Goal: Task Accomplishment & Management: Complete application form

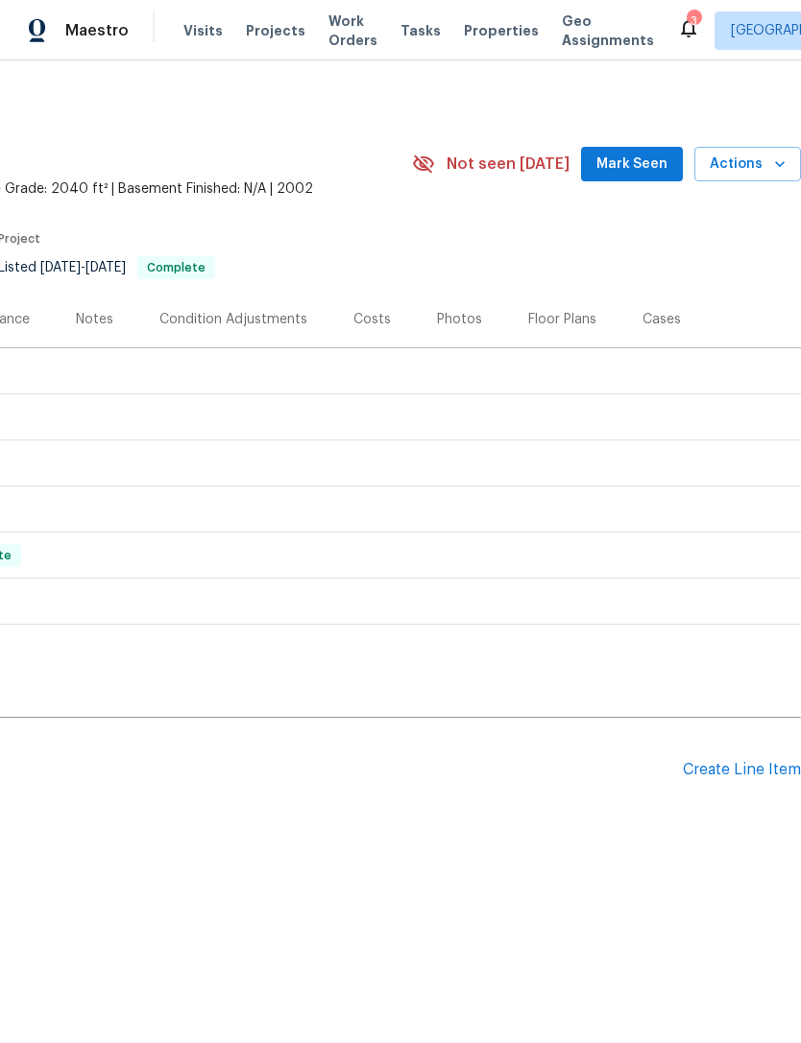
click at [646, 164] on span "Mark Seen" at bounding box center [631, 165] width 71 height 24
click at [755, 771] on div "Create Line Item" at bounding box center [742, 770] width 118 height 18
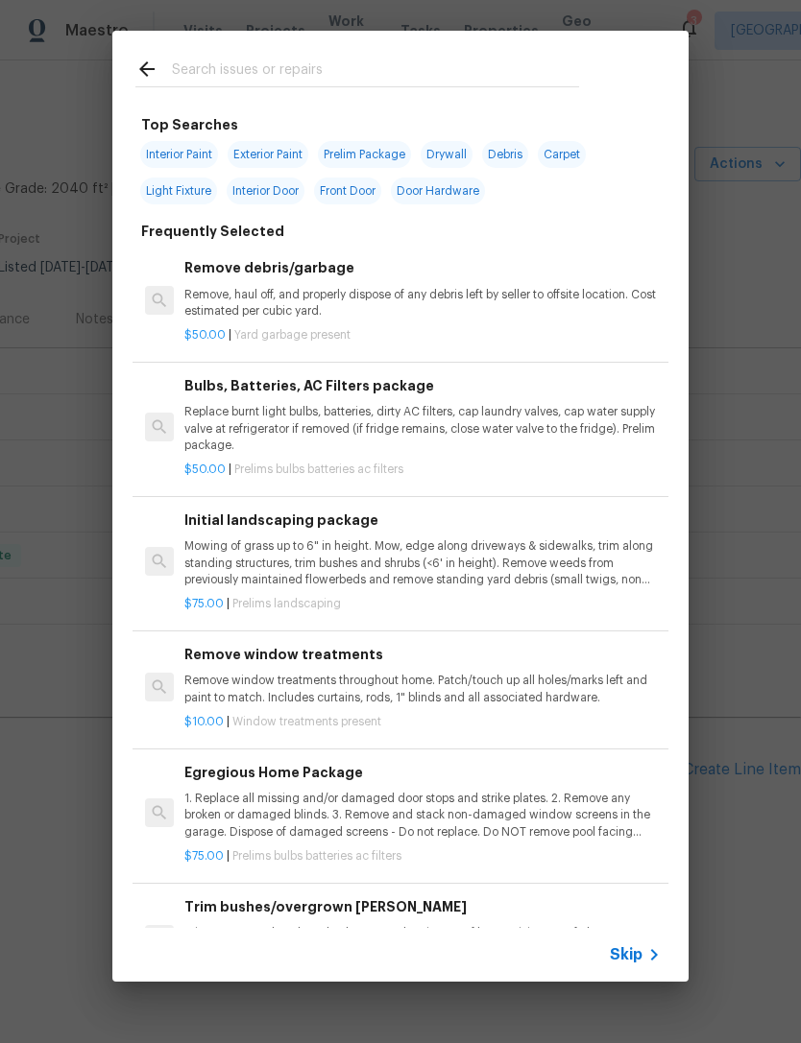
scroll to position [0, 284]
click at [360, 65] on input "text" at bounding box center [375, 72] width 407 height 29
type input "Dishwaser"
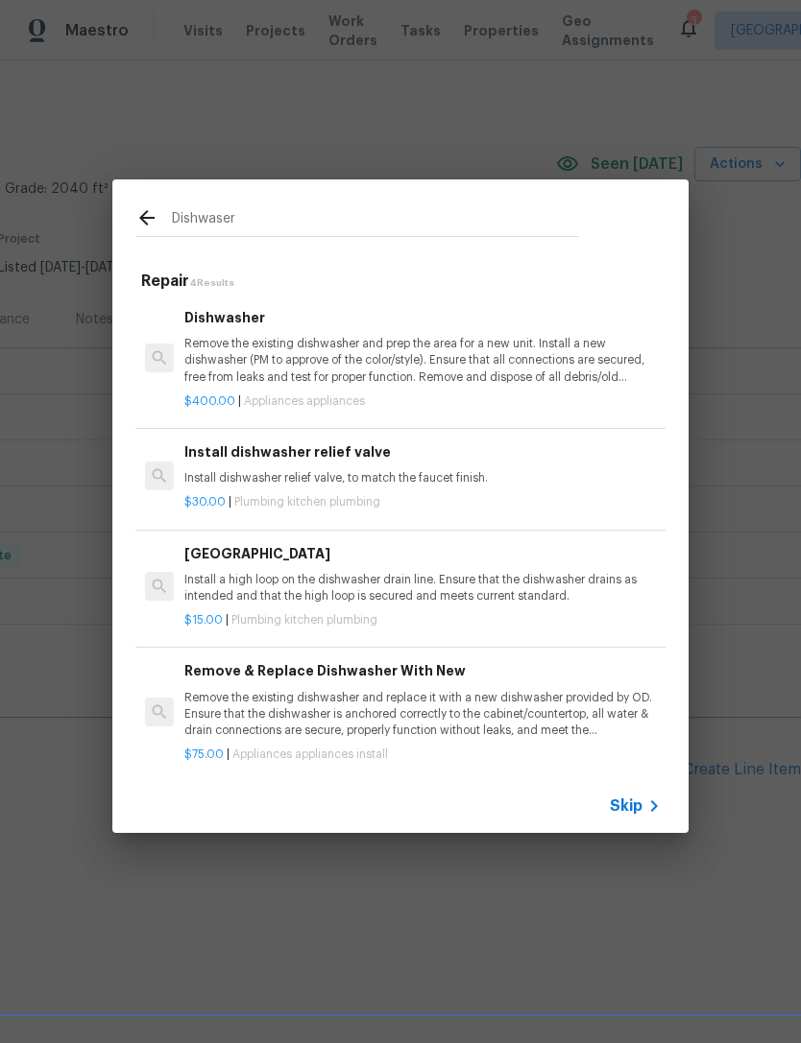
click at [420, 490] on div "$30.00 | Plumbing kitchen plumbing" at bounding box center [422, 499] width 476 height 24
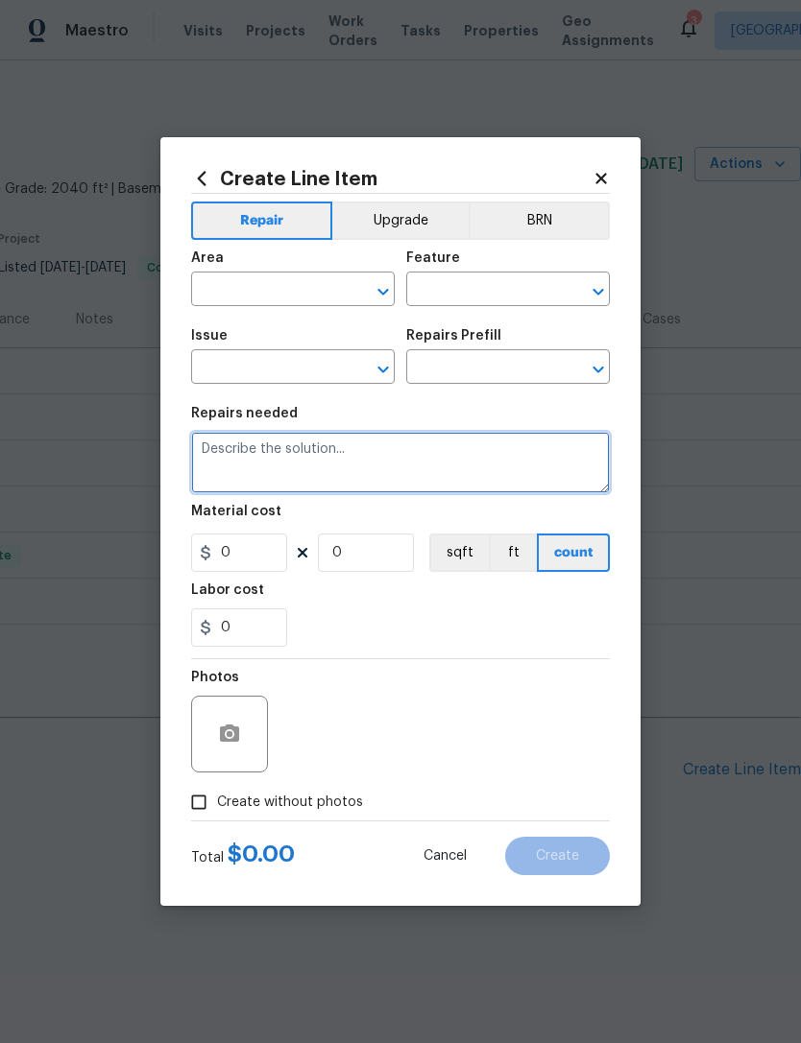
click at [419, 489] on textarea at bounding box center [400, 462] width 419 height 61
type input "Plumbing"
type input "Kitchen Plumbing"
type textarea "Install dishwasher relief valve, to match the faucet finish."
type input "1"
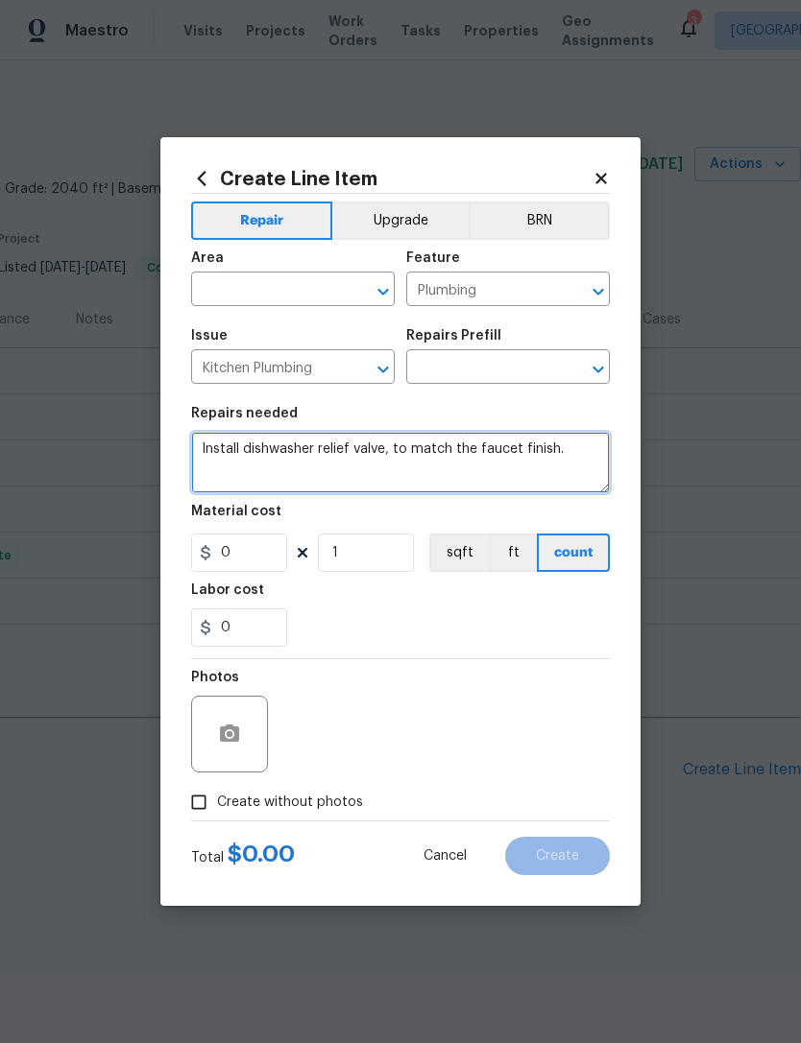
type input "Install dishwasher relief valve $30.00"
type input "30"
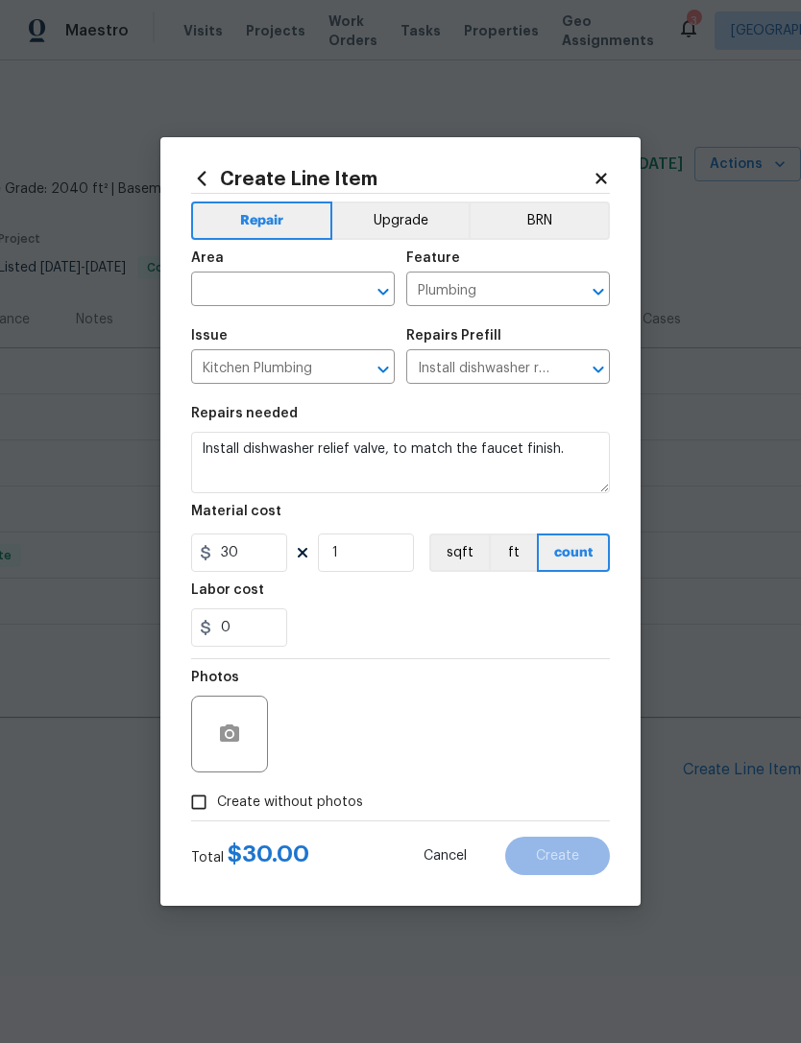
click at [285, 283] on input "text" at bounding box center [266, 291] width 150 height 30
click at [265, 331] on li "Kitchen" at bounding box center [293, 334] width 204 height 32
type input "Kitchen"
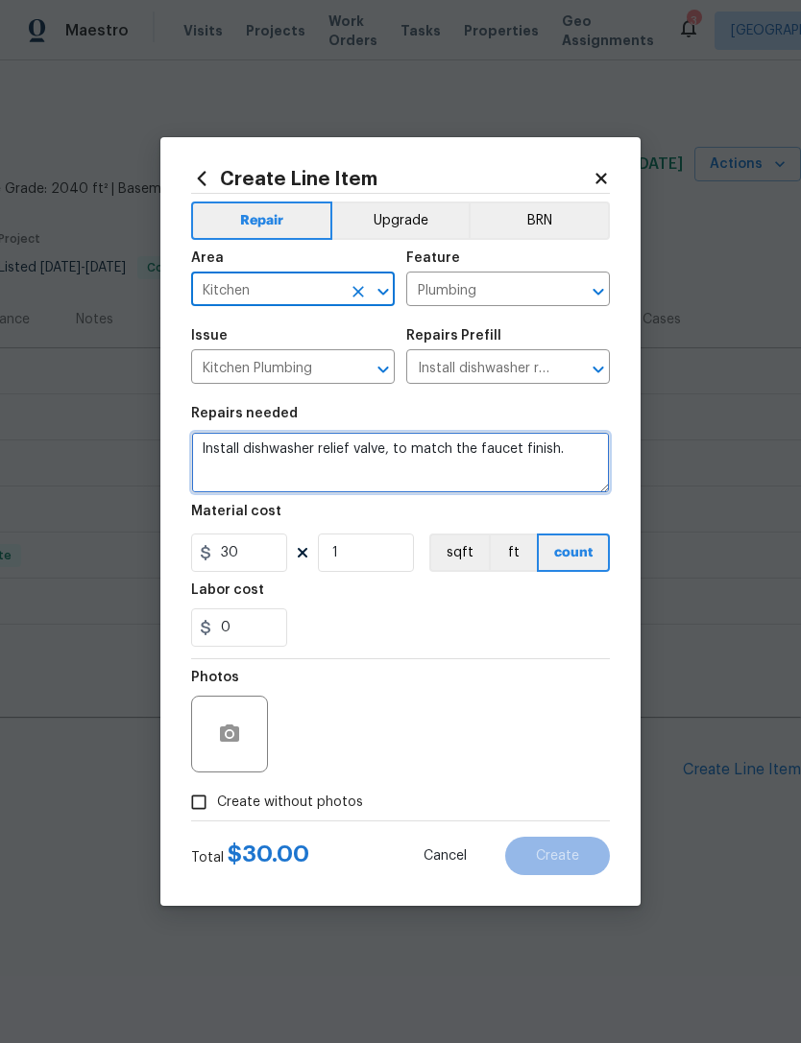
click at [581, 467] on textarea "Install dishwasher relief valve, to match the faucet finish." at bounding box center [400, 462] width 419 height 61
click at [583, 448] on textarea "Install dishwasher relief valve, to match the faucet finish." at bounding box center [400, 462] width 419 height 61
type textarea "Inspect dishwasher and disposal for proper use."
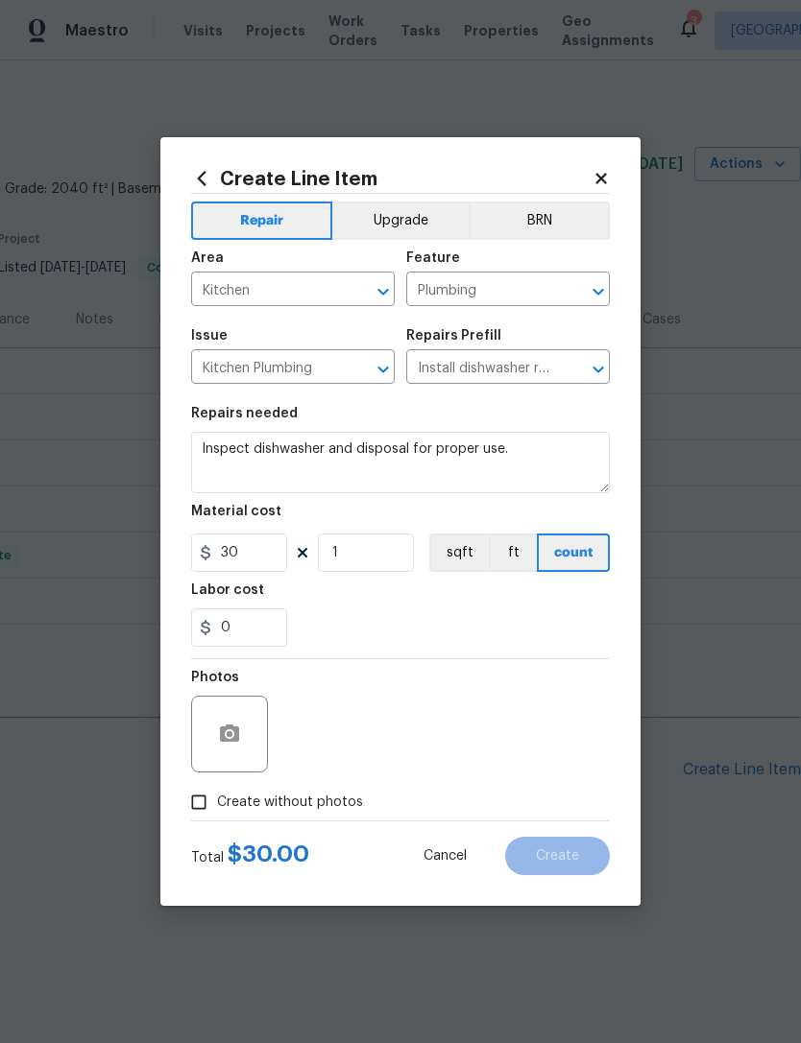
click at [305, 640] on div "0" at bounding box center [400, 628] width 419 height 38
click at [227, 726] on icon "button" at bounding box center [229, 734] width 23 height 23
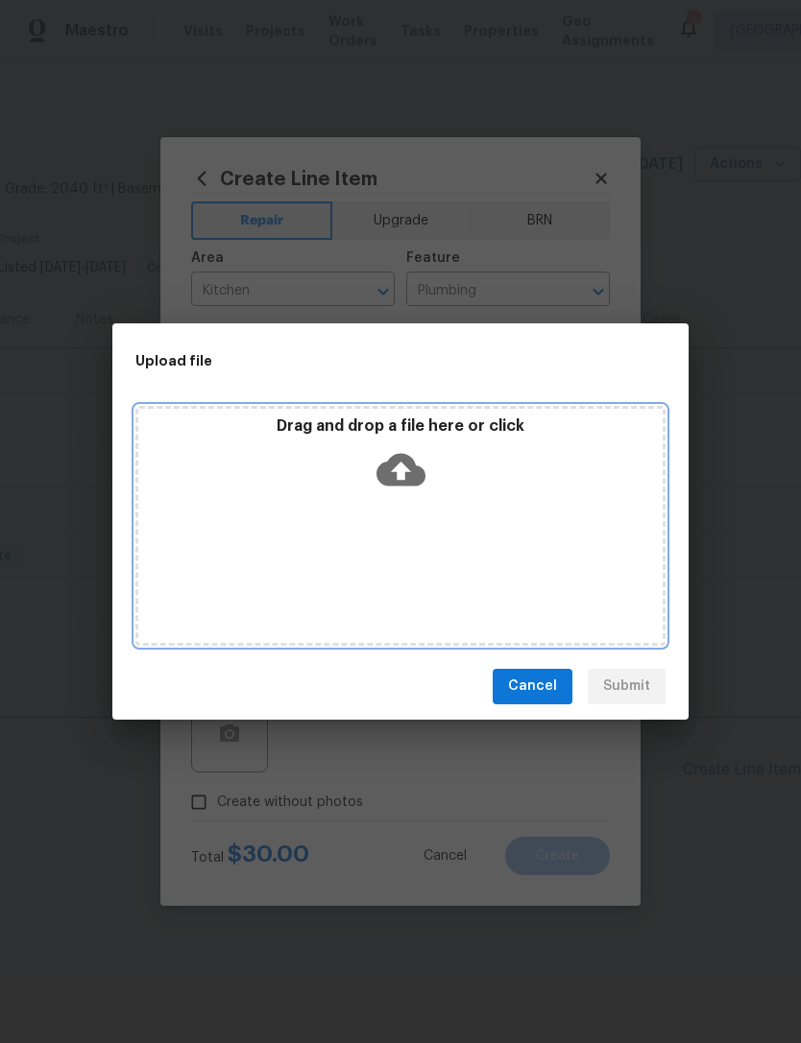
click at [402, 458] on icon at bounding box center [400, 469] width 49 height 33
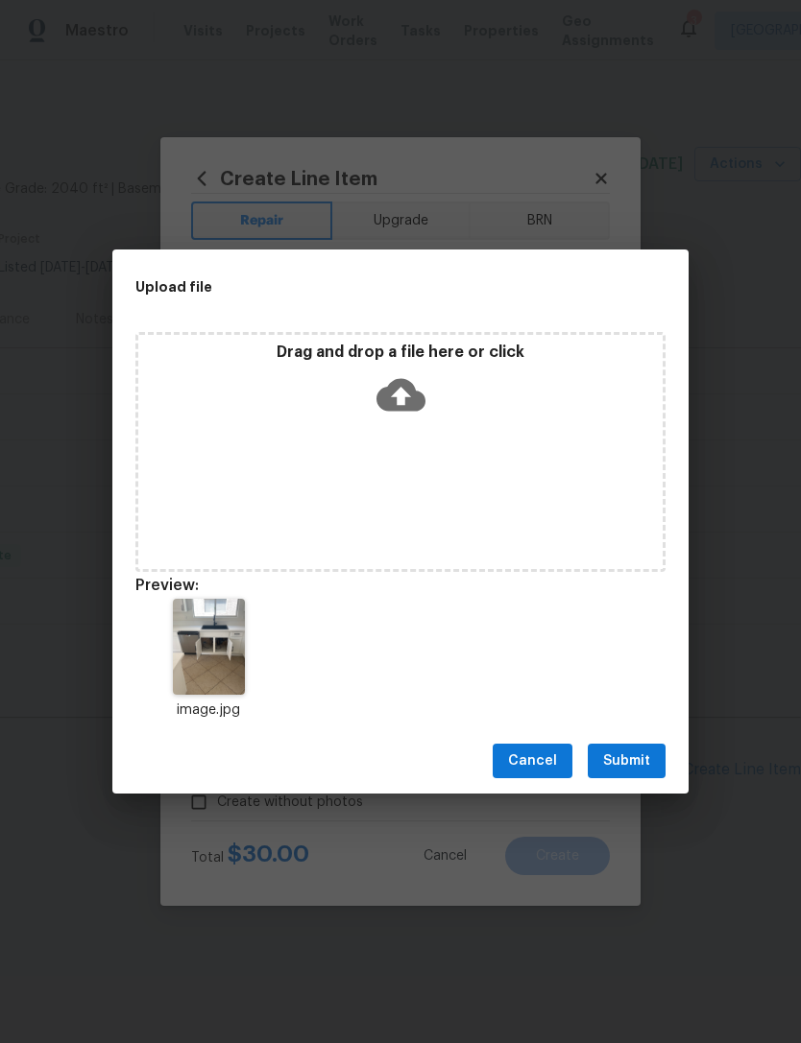
click at [638, 755] on span "Submit" at bounding box center [626, 762] width 47 height 24
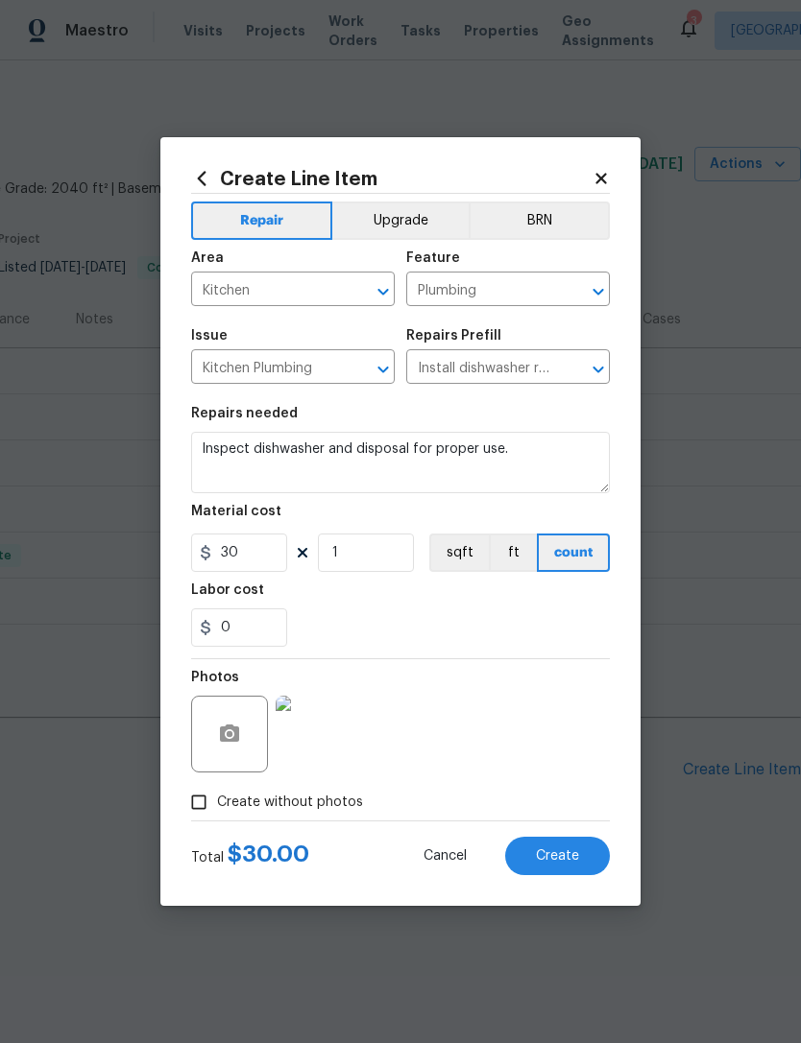
click at [563, 852] on span "Create" at bounding box center [557, 857] width 43 height 14
type input "0"
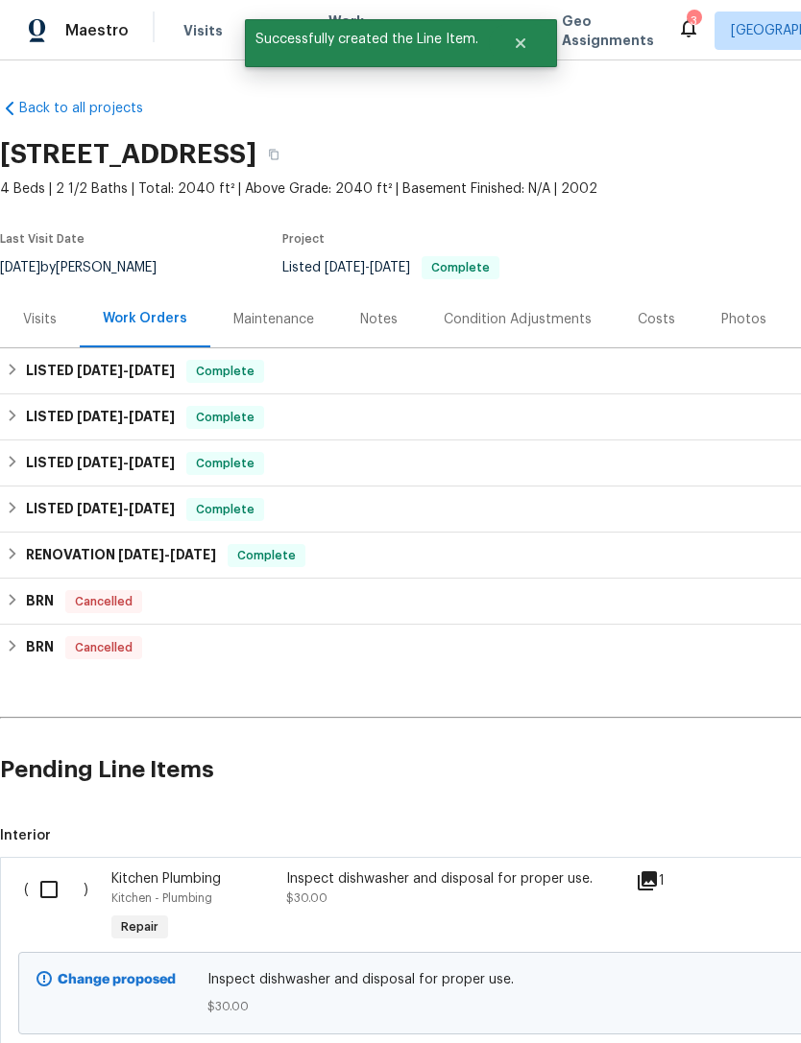
scroll to position [0, 0]
click at [61, 887] on input "checkbox" at bounding box center [56, 890] width 55 height 40
checkbox input "true"
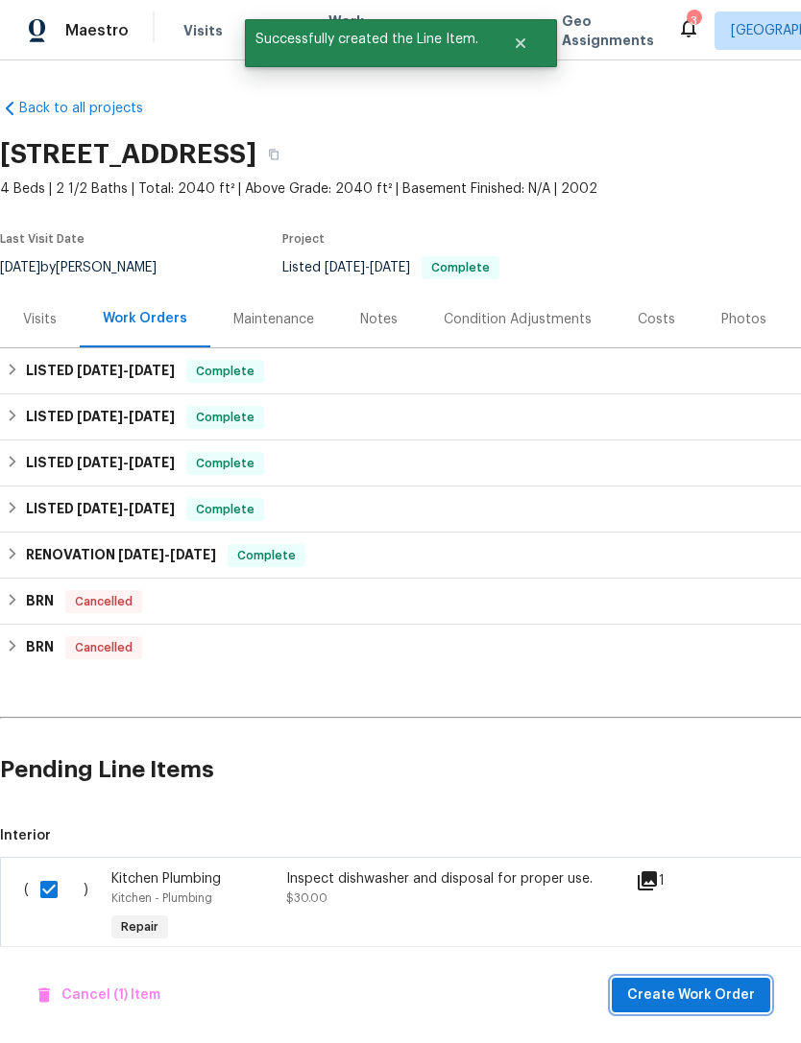
click at [727, 988] on span "Create Work Order" at bounding box center [691, 996] width 128 height 24
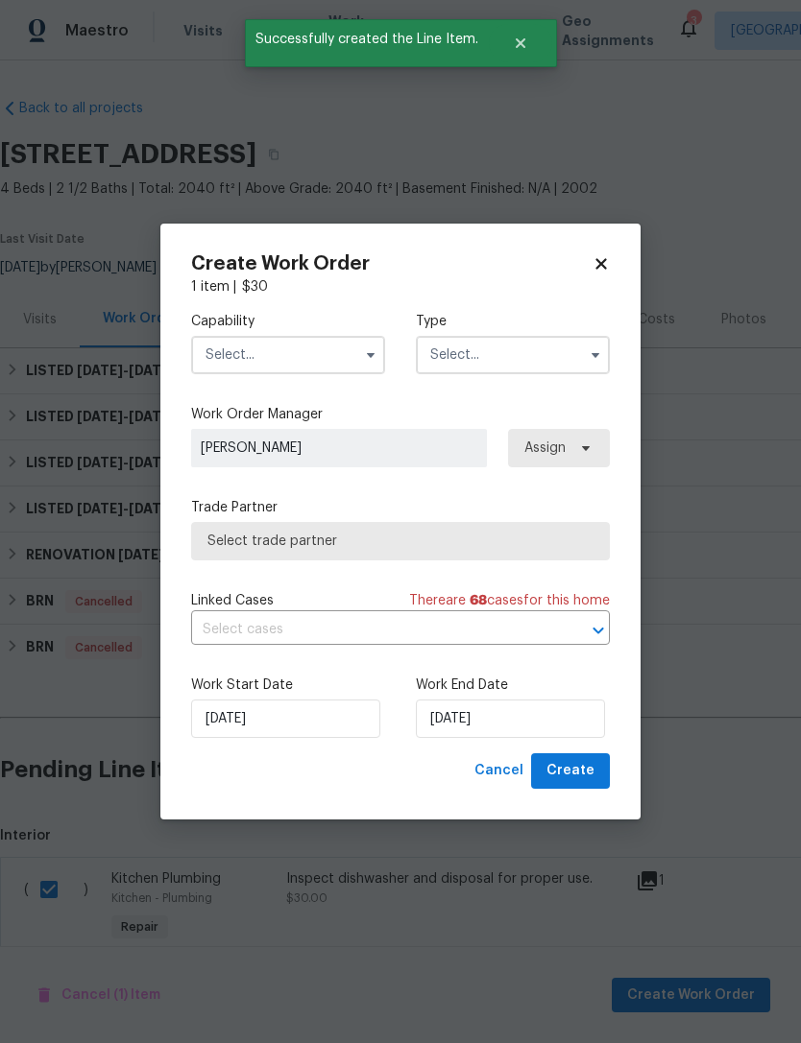
click at [330, 361] on input "text" at bounding box center [288, 355] width 194 height 38
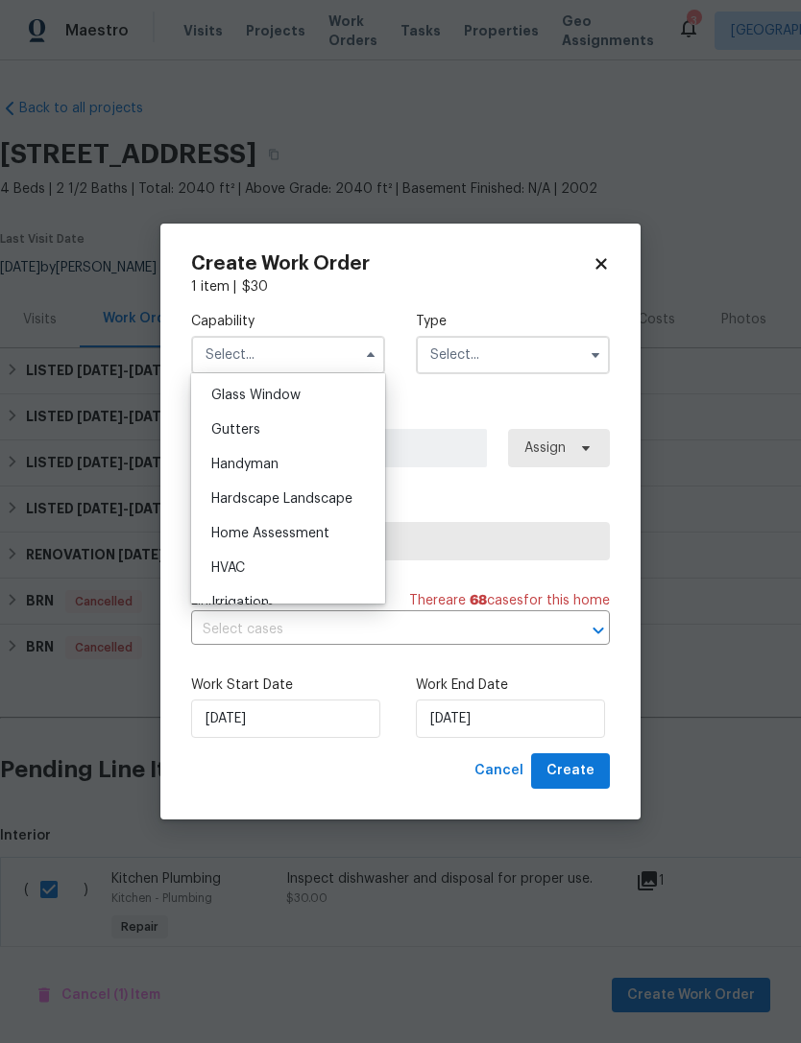
scroll to position [998, 0]
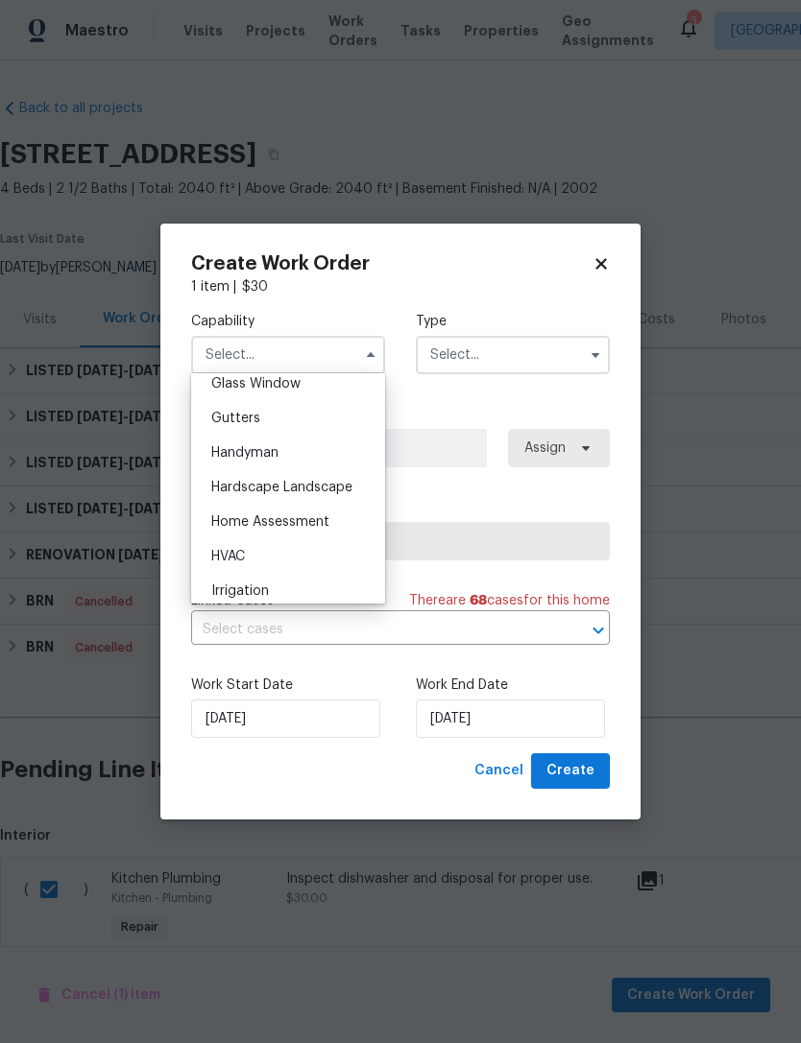
click at [318, 462] on div "Handyman" at bounding box center [288, 453] width 184 height 35
type input "Handyman"
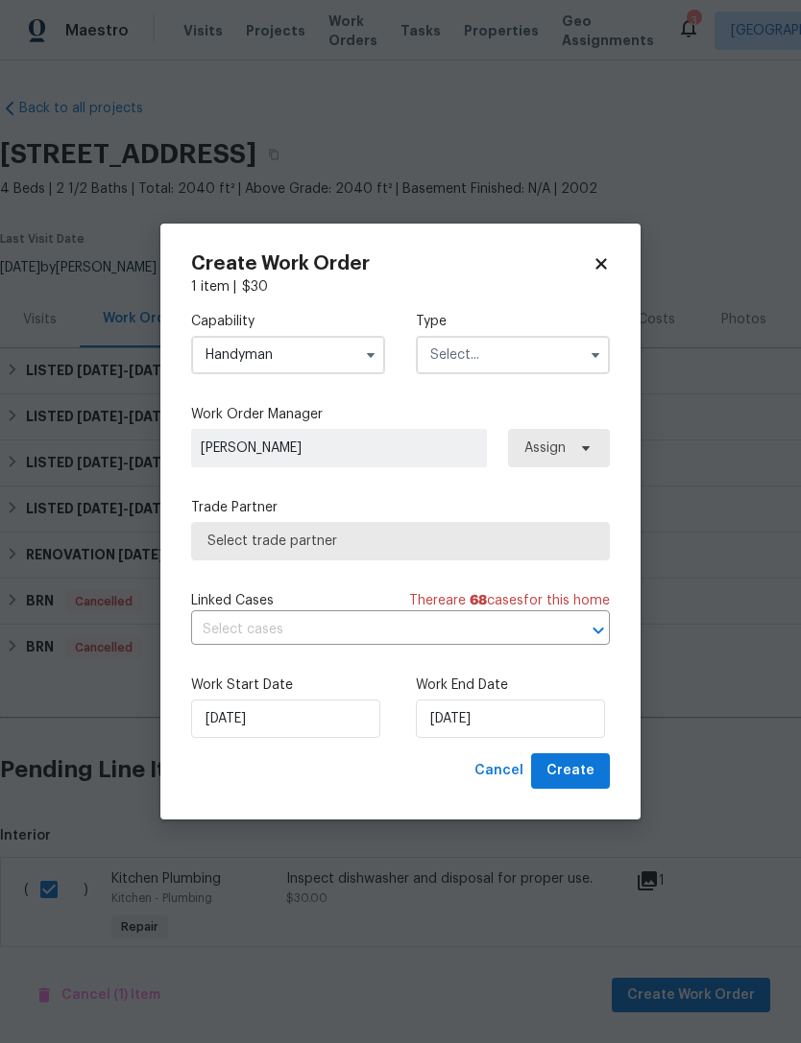
click at [512, 371] on input "text" at bounding box center [513, 355] width 194 height 38
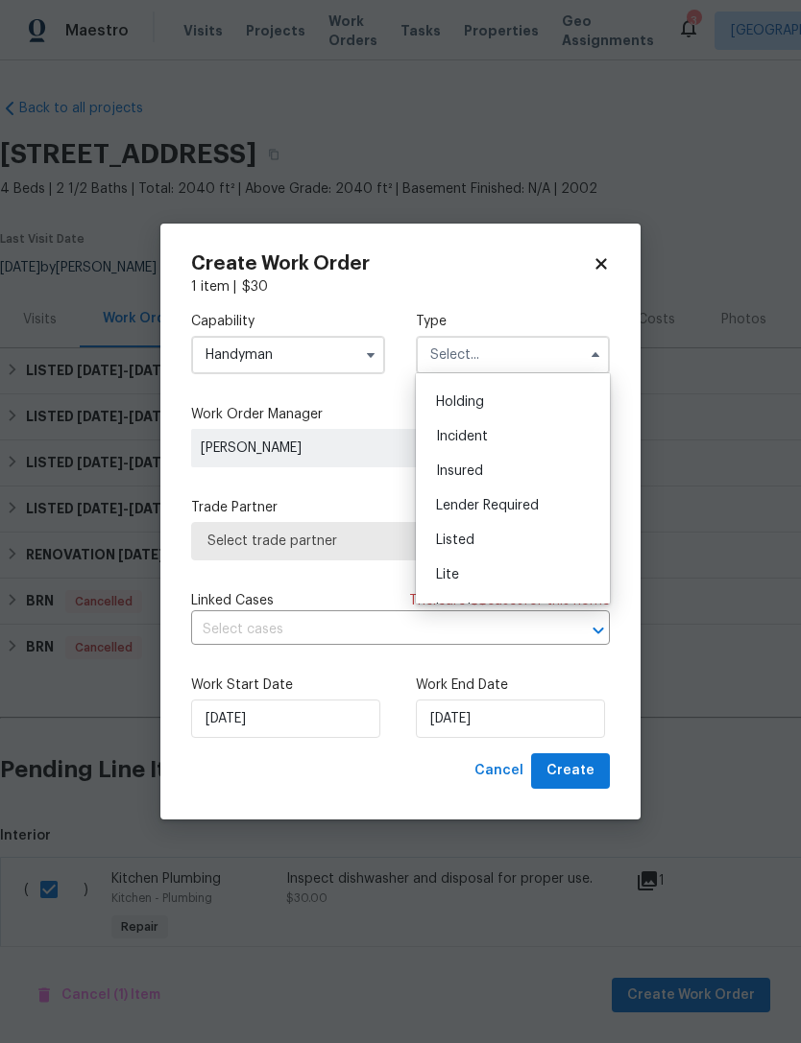
scroll to position [108, 0]
click at [498, 499] on div "Listed" at bounding box center [512, 495] width 184 height 35
type input "Listed"
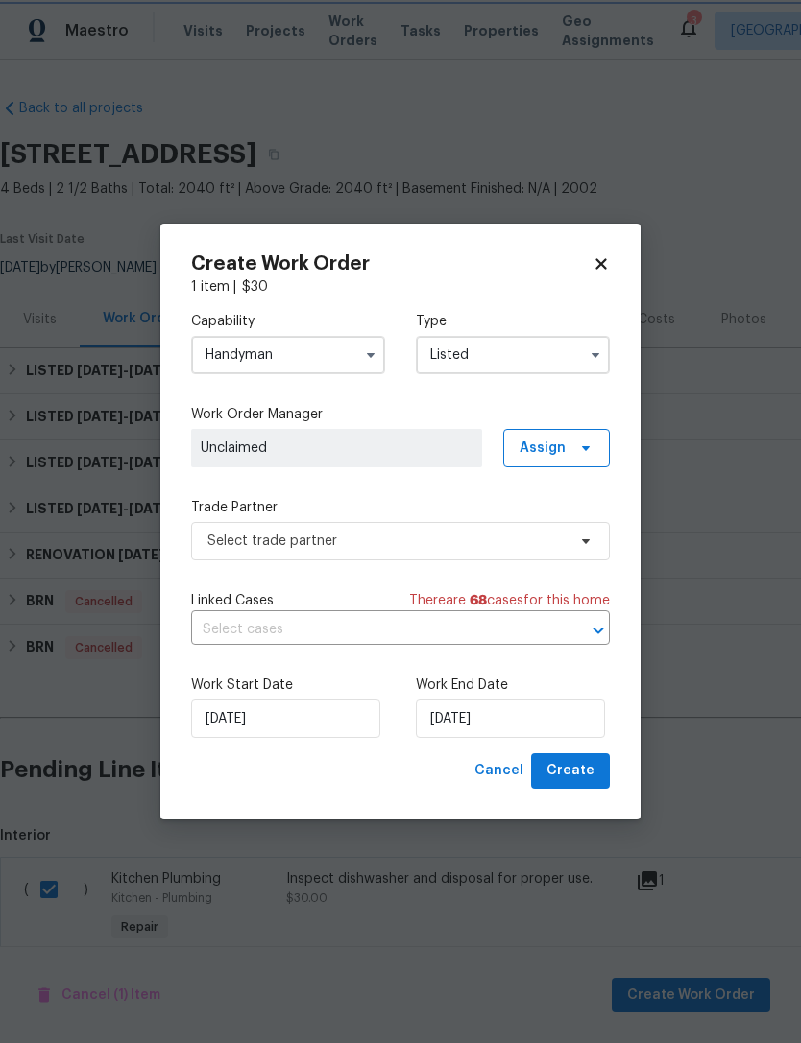
scroll to position [0, 0]
click at [579, 446] on icon at bounding box center [585, 448] width 15 height 15
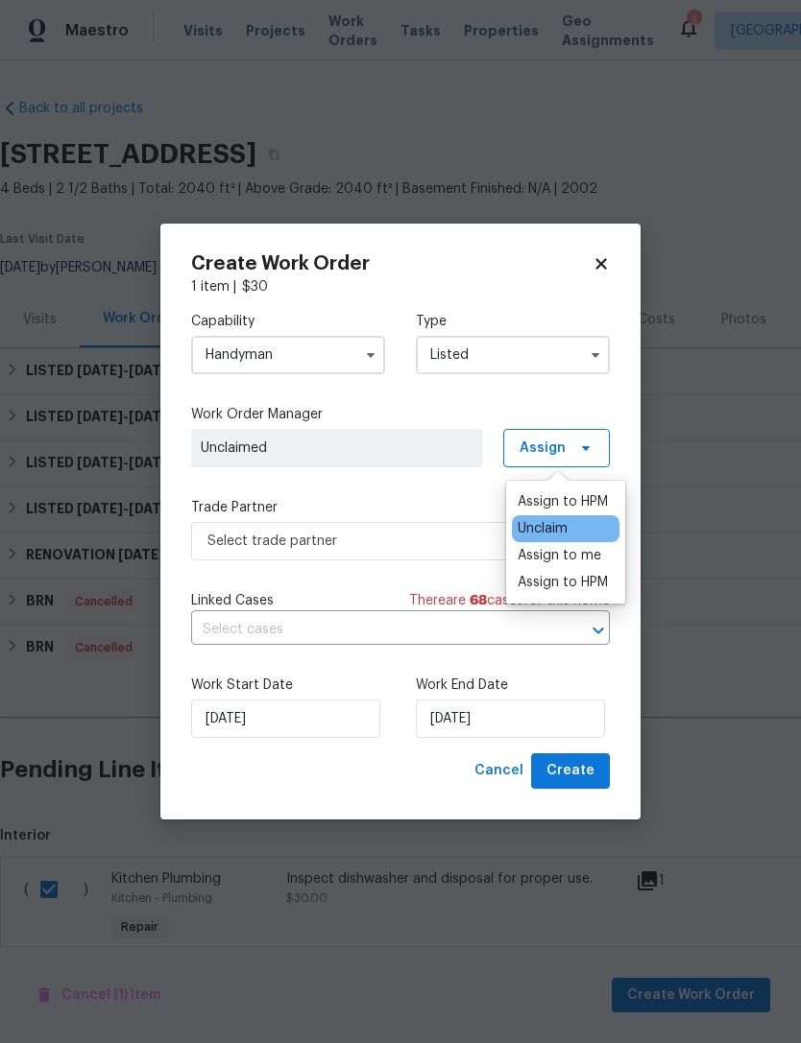
click at [568, 506] on div "Assign to HPM" at bounding box center [562, 501] width 90 height 19
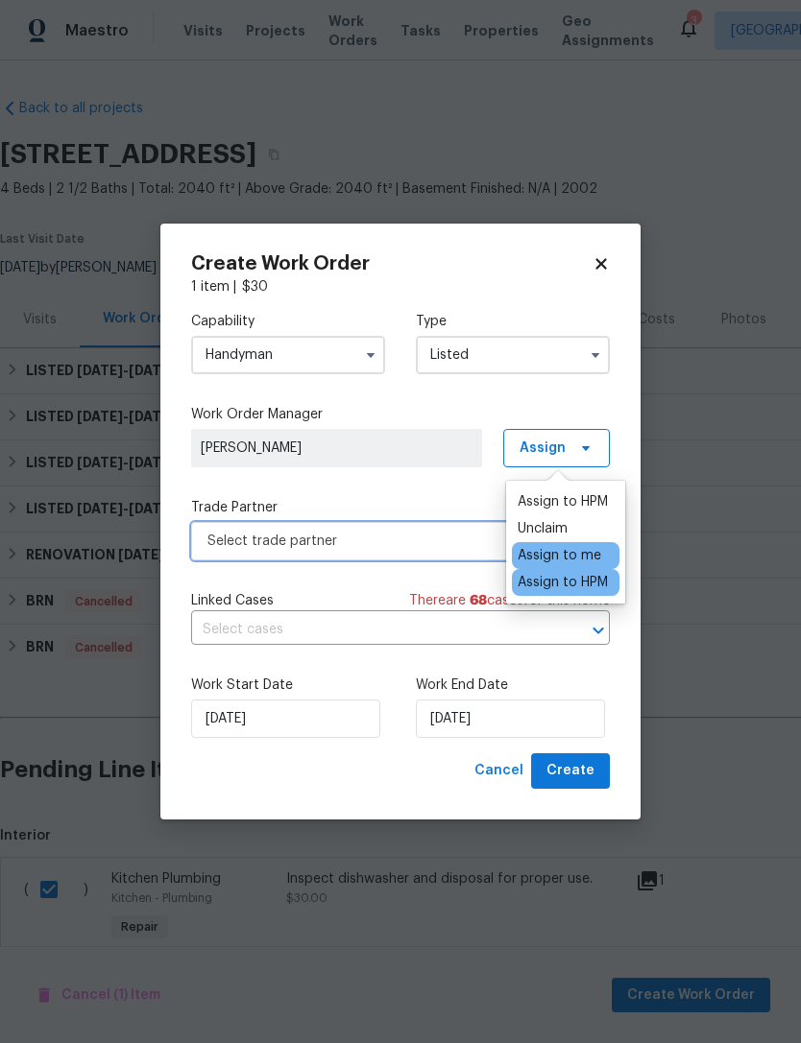
click at [403, 550] on span "Select trade partner" at bounding box center [400, 541] width 419 height 38
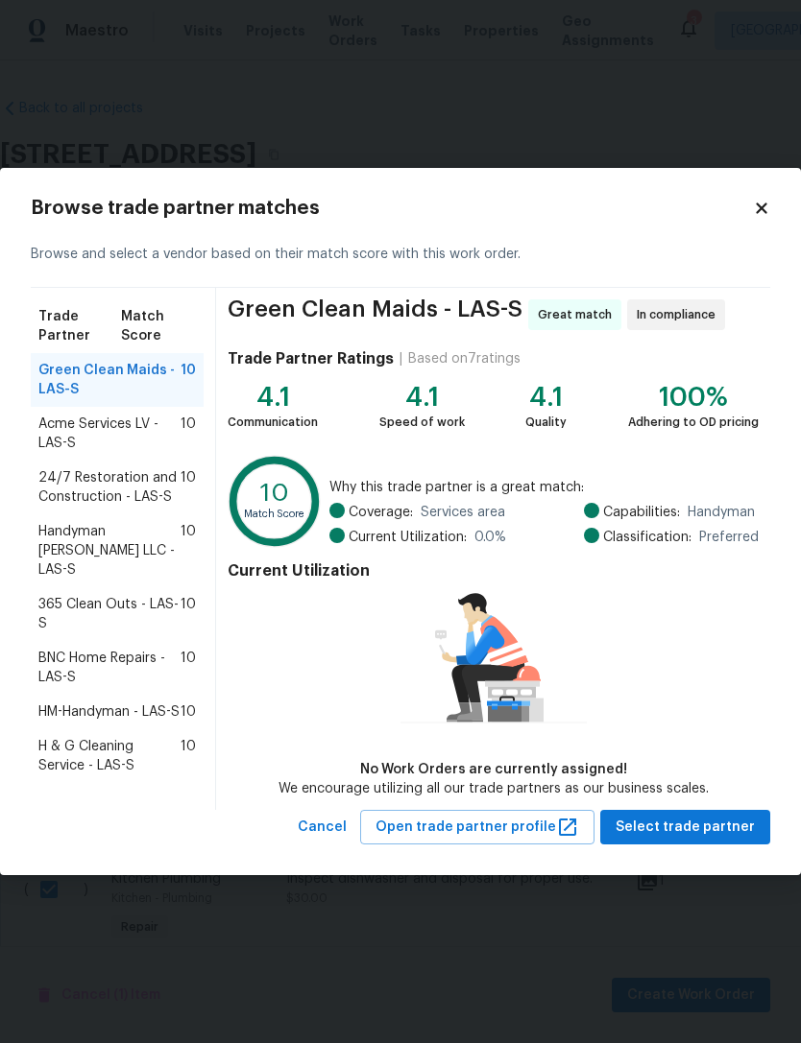
click at [124, 595] on span "365 Clean Outs - LAS-S" at bounding box center [109, 614] width 142 height 38
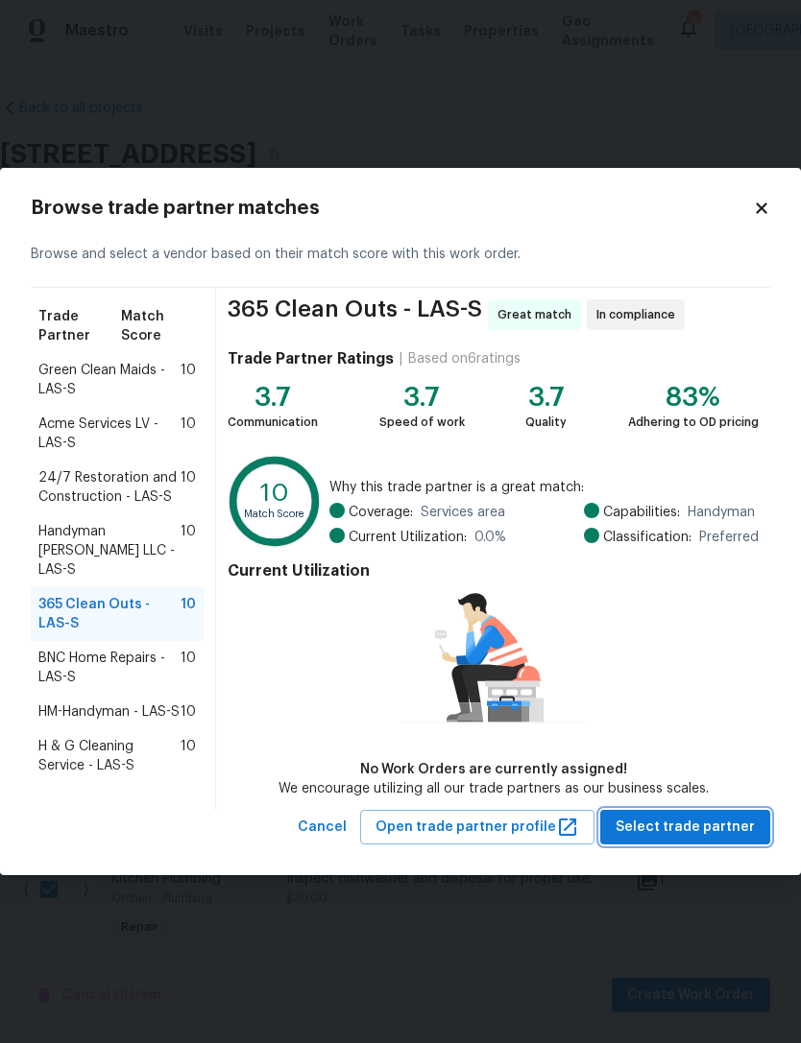
click at [711, 829] on span "Select trade partner" at bounding box center [684, 828] width 139 height 24
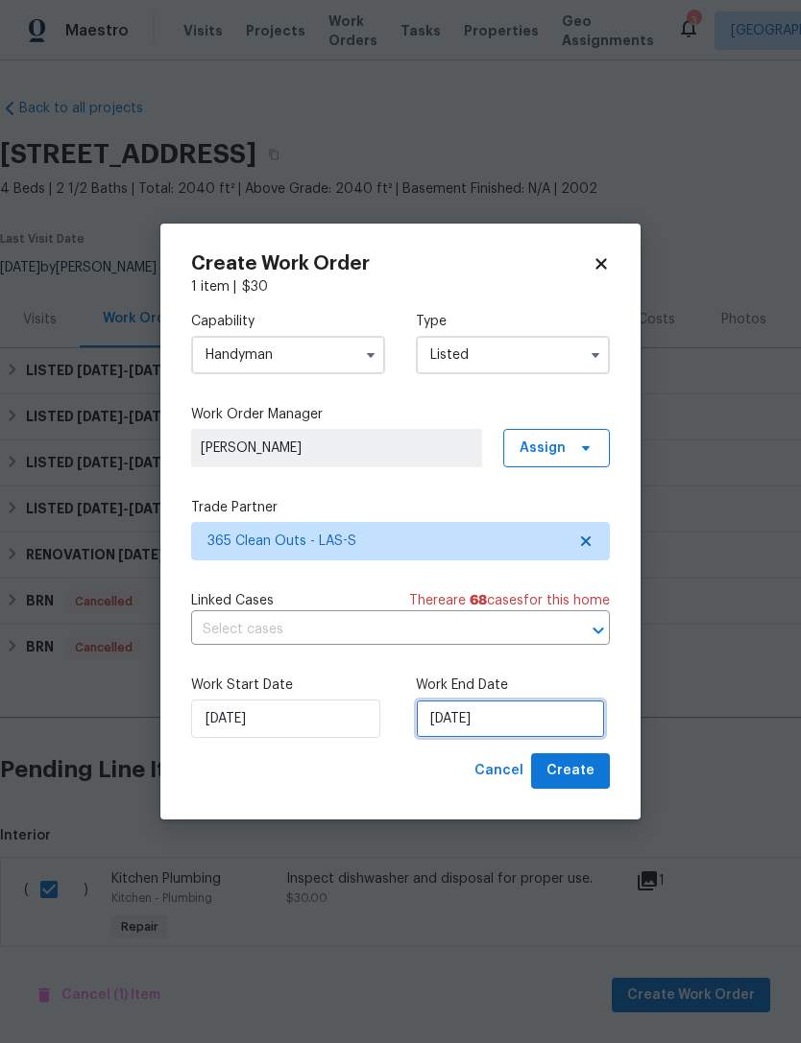
click at [539, 723] on input "[DATE]" at bounding box center [510, 719] width 189 height 38
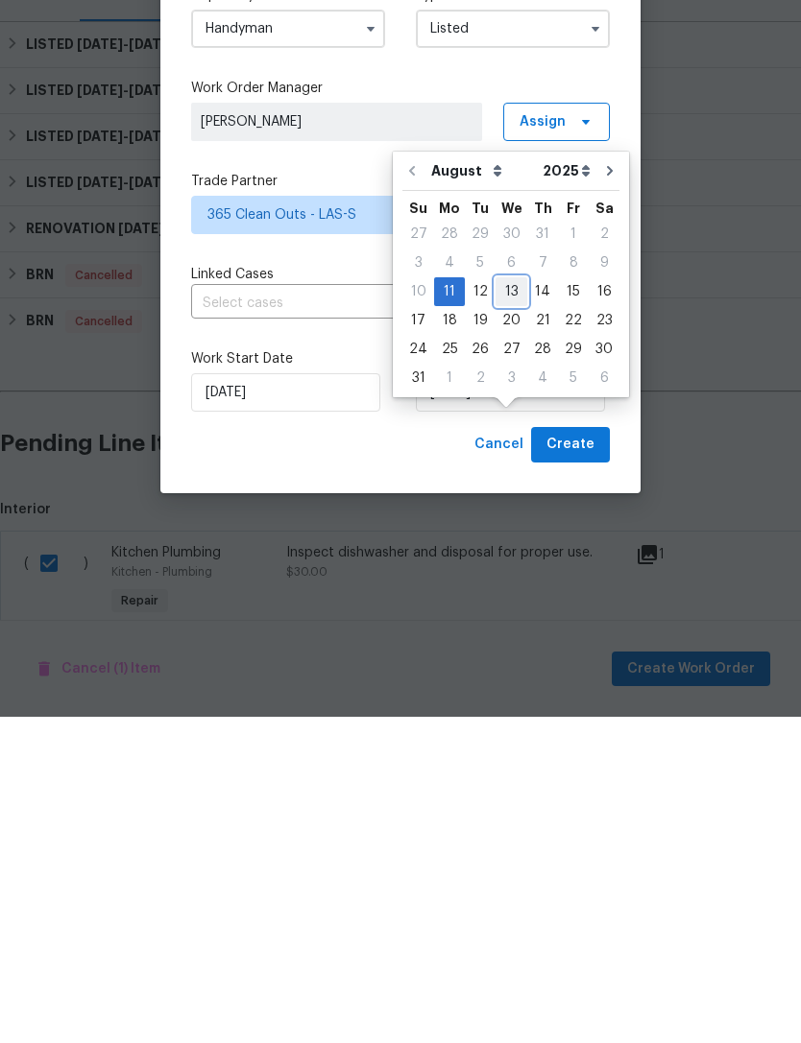
click at [504, 605] on div "13" at bounding box center [511, 618] width 32 height 27
type input "[DATE]"
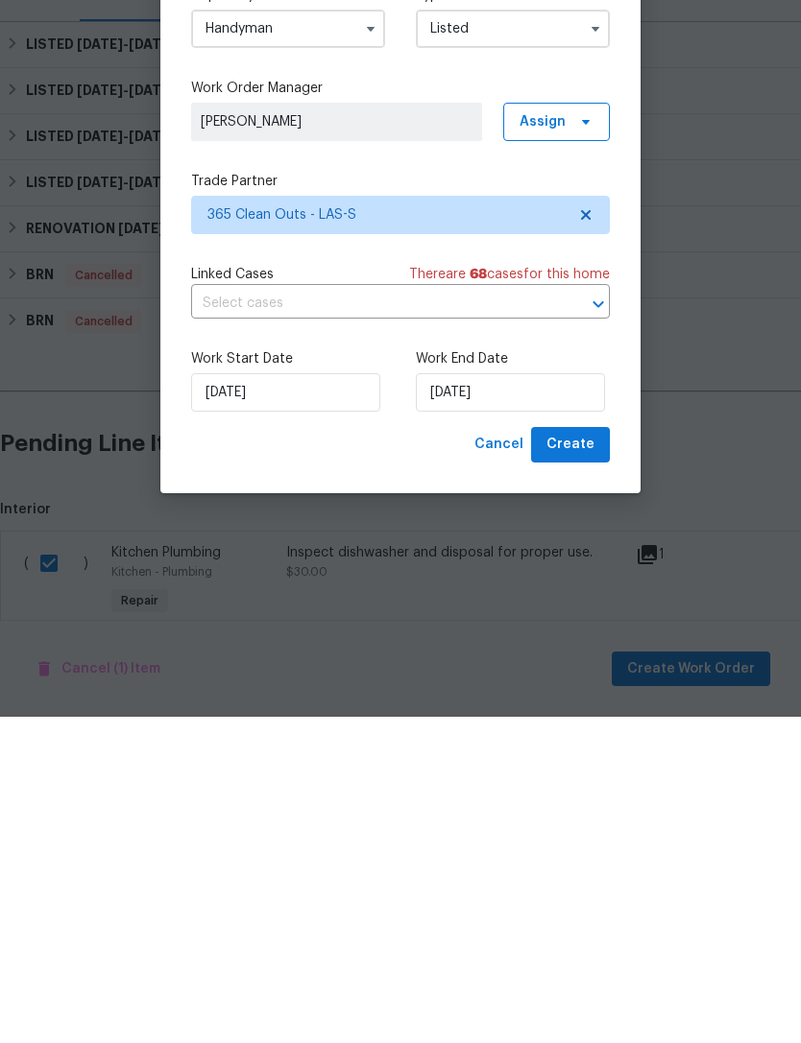
scroll to position [61, 0]
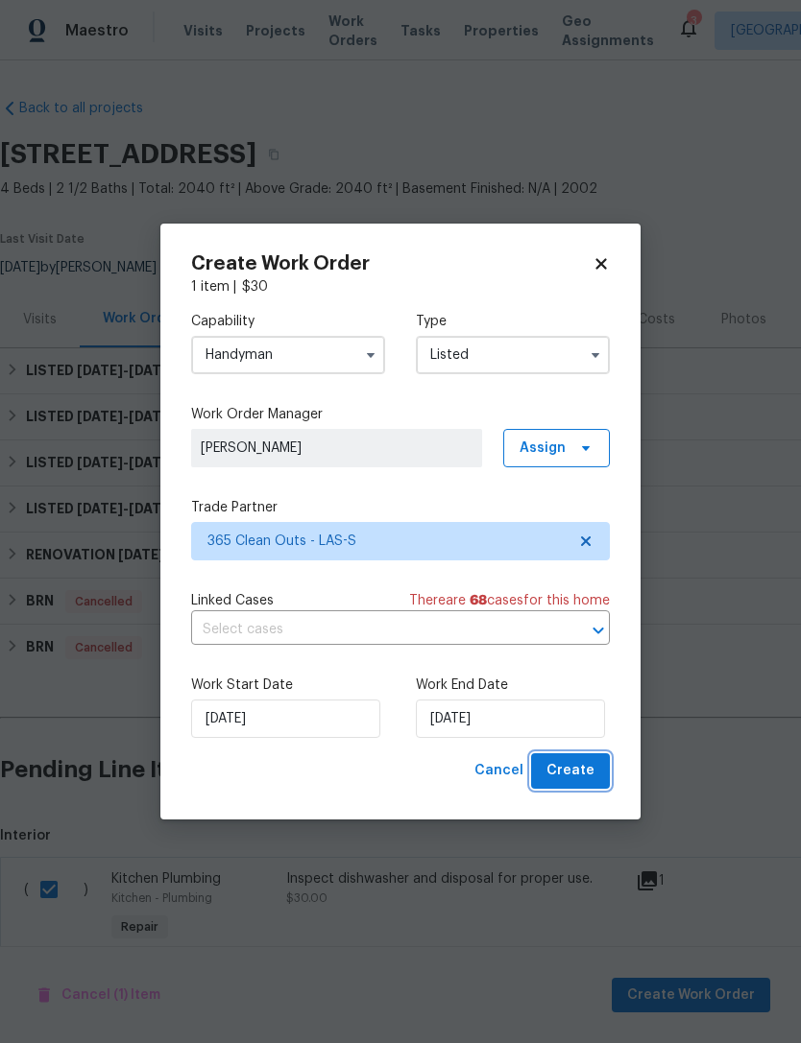
click at [576, 782] on span "Create" at bounding box center [570, 771] width 48 height 24
checkbox input "false"
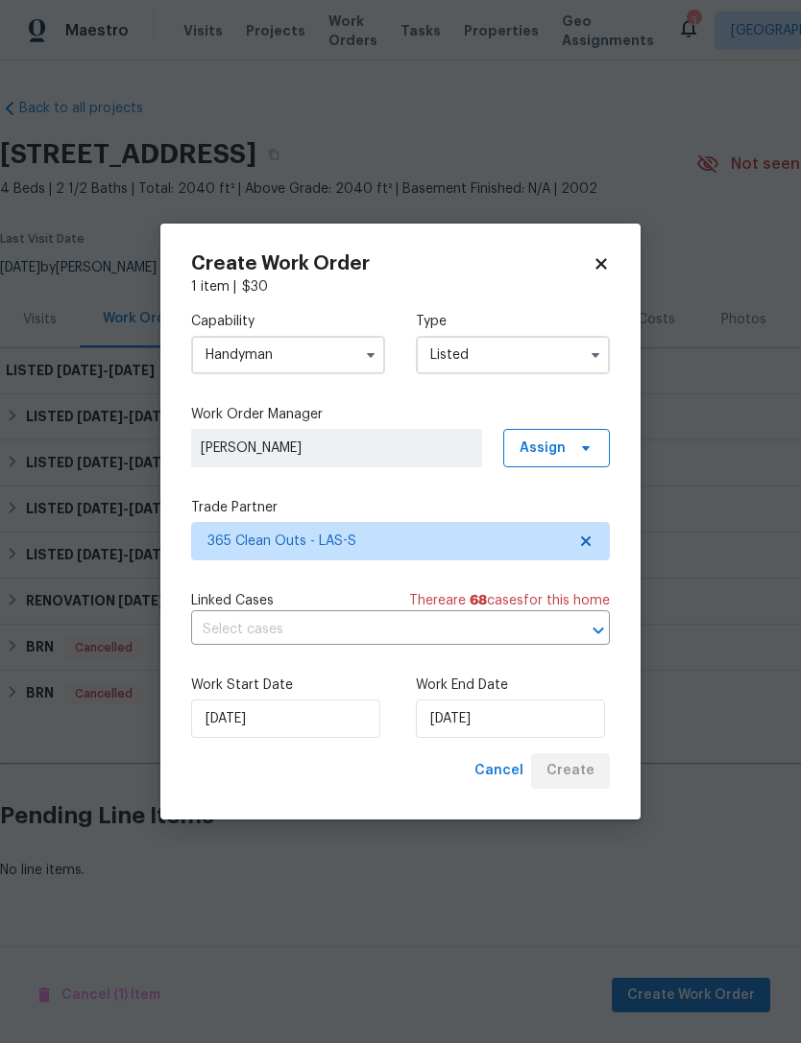
scroll to position [0, 0]
